Goal: Check status

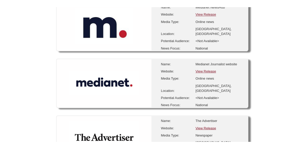
scroll to position [200, 0]
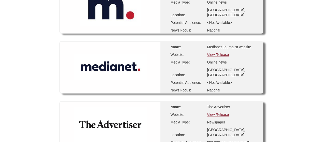
click at [224, 54] on link "View Release" at bounding box center [218, 55] width 22 height 4
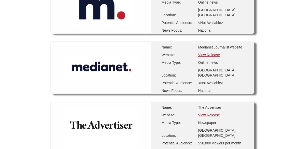
click at [216, 55] on link "View Release" at bounding box center [209, 55] width 22 height 4
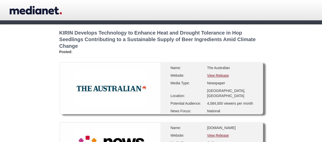
click at [222, 76] on link "View Release" at bounding box center [218, 76] width 22 height 4
click at [216, 77] on link "View Release" at bounding box center [218, 76] width 22 height 4
